Goal: Information Seeking & Learning: Find specific fact

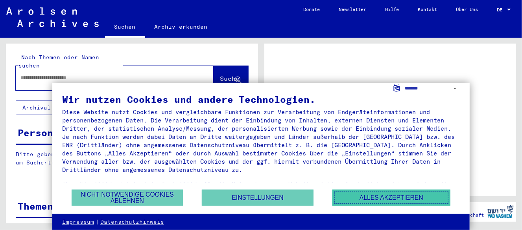
click at [395, 196] on button "Alles akzeptieren" at bounding box center [391, 198] width 118 height 16
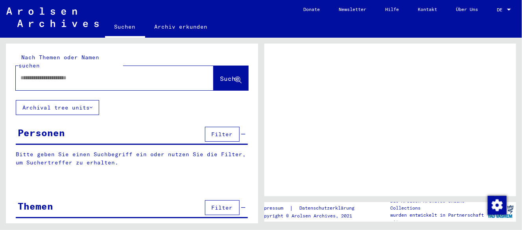
click at [90, 74] on input "text" at bounding box center [107, 78] width 174 height 8
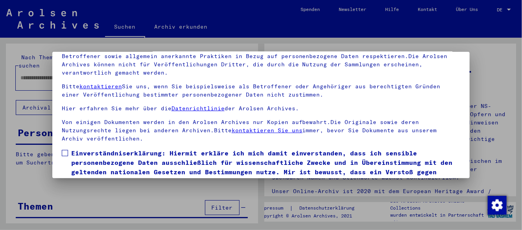
scroll to position [62, 0]
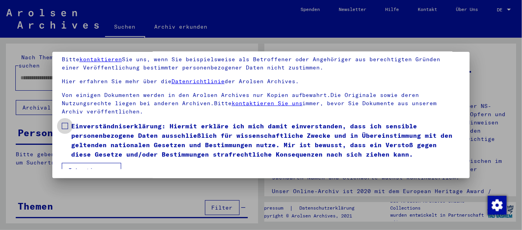
click at [66, 123] on span at bounding box center [65, 126] width 6 height 6
click at [79, 163] on button "Ich stimme zu" at bounding box center [91, 170] width 59 height 15
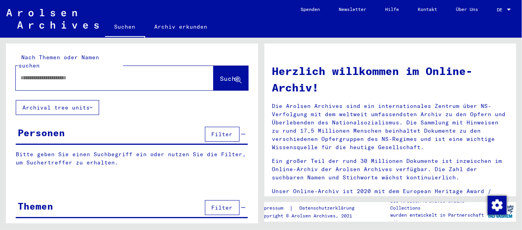
click at [83, 74] on input "text" at bounding box center [104, 78] width 169 height 8
type input "**********"
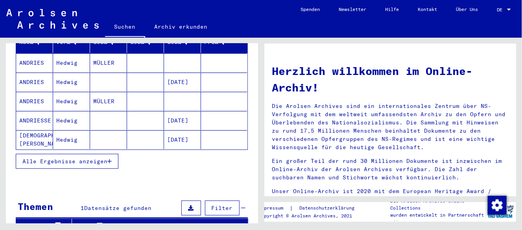
scroll to position [118, 0]
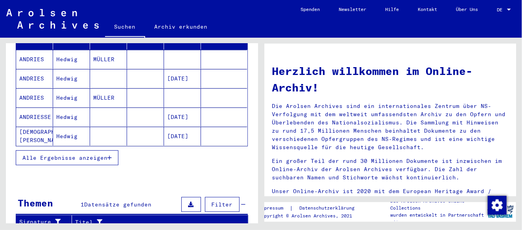
click at [61, 127] on mat-cell "Hedwig" at bounding box center [71, 136] width 37 height 19
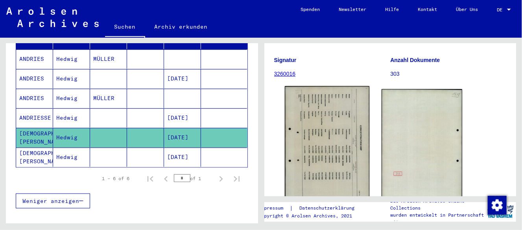
click at [336, 142] on img at bounding box center [326, 145] width 85 height 119
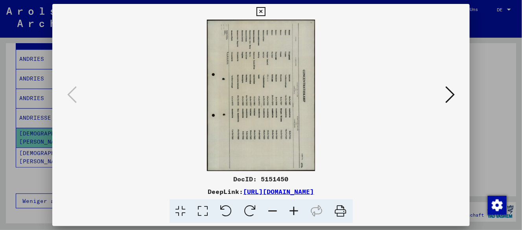
click at [254, 211] on icon at bounding box center [250, 212] width 24 height 24
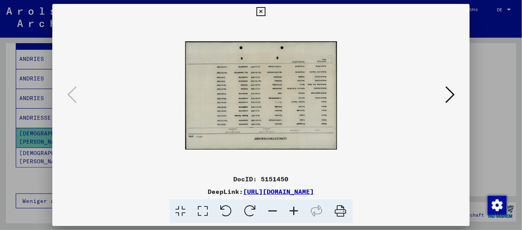
click at [248, 210] on icon at bounding box center [250, 212] width 24 height 24
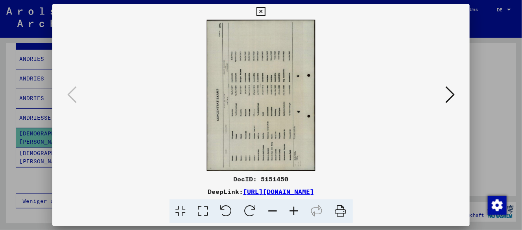
click at [248, 210] on icon at bounding box center [250, 212] width 24 height 24
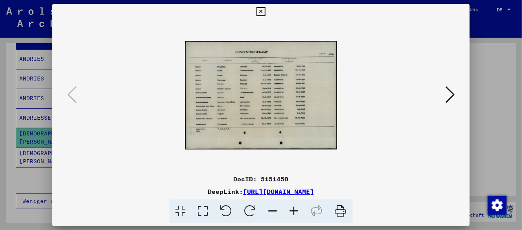
click at [293, 210] on icon at bounding box center [293, 212] width 21 height 24
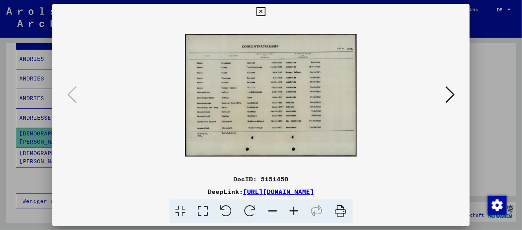
click at [293, 210] on icon at bounding box center [293, 212] width 21 height 24
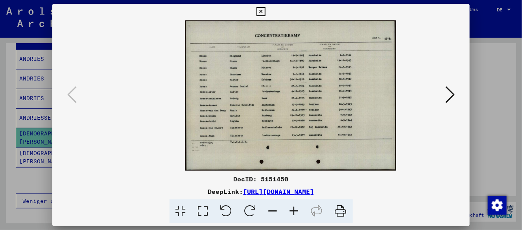
click at [295, 209] on icon at bounding box center [293, 212] width 21 height 24
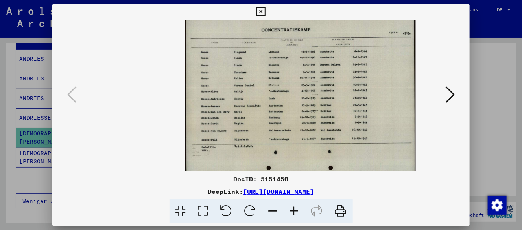
click at [295, 208] on icon at bounding box center [293, 212] width 21 height 24
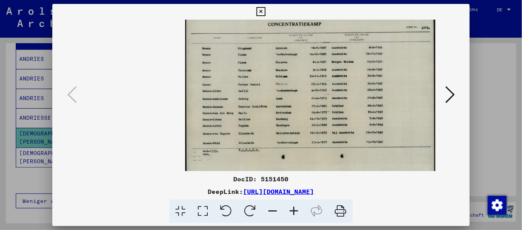
click at [295, 208] on icon at bounding box center [293, 212] width 21 height 24
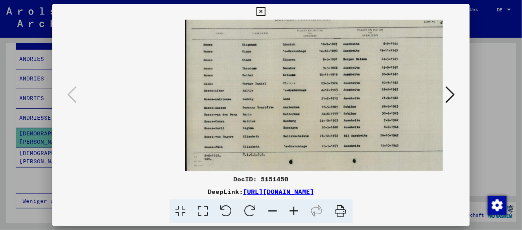
click at [295, 208] on icon at bounding box center [293, 212] width 21 height 24
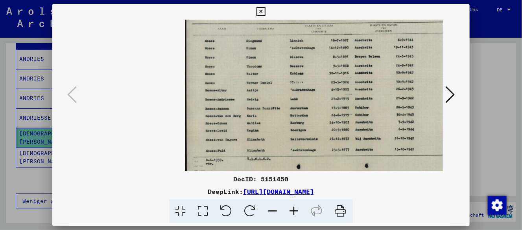
click at [296, 207] on icon at bounding box center [293, 212] width 21 height 24
click at [296, 206] on icon at bounding box center [293, 212] width 21 height 24
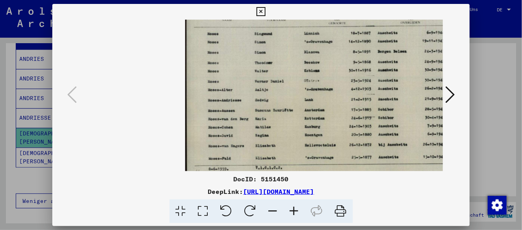
click at [296, 206] on icon at bounding box center [293, 212] width 21 height 24
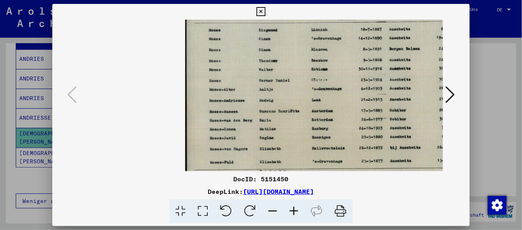
scroll to position [0, 90]
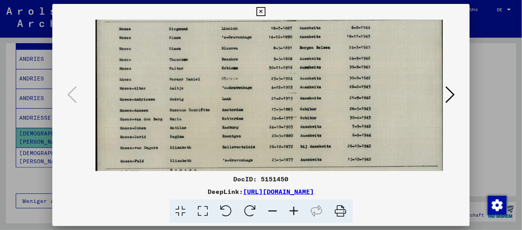
drag, startPoint x: 394, startPoint y: 121, endPoint x: 261, endPoint y: 123, distance: 132.5
click at [270, 124] on img at bounding box center [270, 94] width 348 height 249
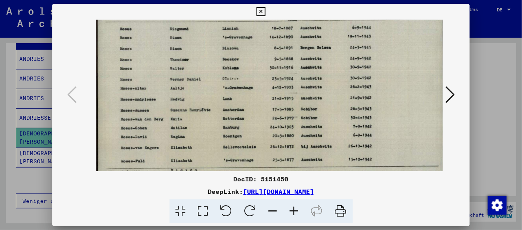
click at [450, 96] on icon at bounding box center [449, 94] width 9 height 19
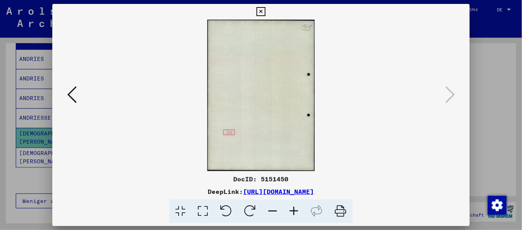
click at [259, 10] on icon at bounding box center [260, 11] width 9 height 9
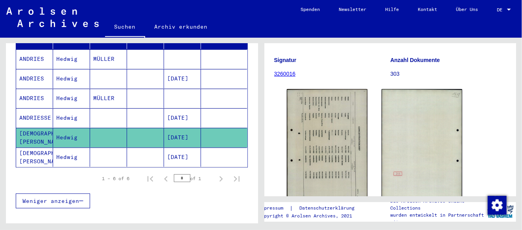
click at [29, 148] on mat-cell "[DEMOGRAPHIC_DATA][PERSON_NAME]" at bounding box center [34, 157] width 37 height 19
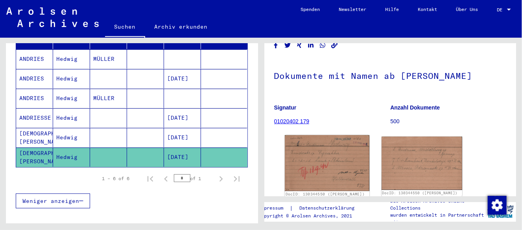
scroll to position [79, 0]
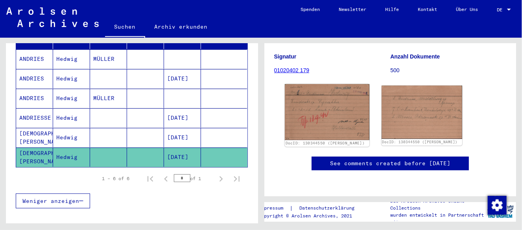
click at [330, 119] on img at bounding box center [326, 112] width 85 height 56
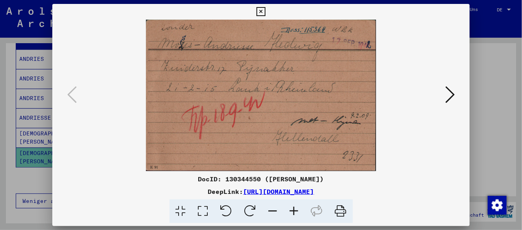
click at [452, 96] on icon at bounding box center [449, 94] width 9 height 19
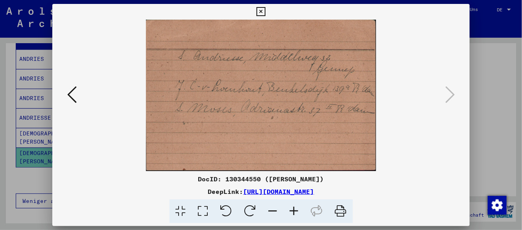
click at [261, 10] on icon at bounding box center [260, 11] width 9 height 9
